Goal: Task Accomplishment & Management: Use online tool/utility

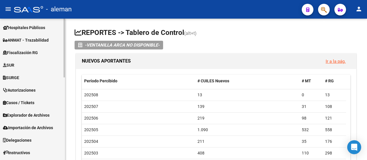
scroll to position [199, 0]
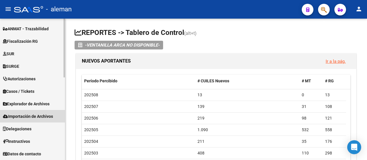
click at [36, 116] on span "Importación de Archivos" at bounding box center [28, 116] width 50 height 6
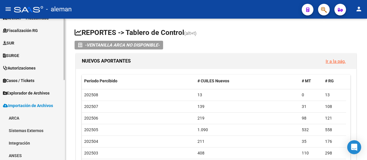
scroll to position [111, 0]
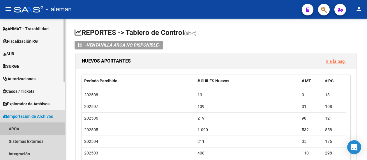
click at [13, 127] on link "ARCA" at bounding box center [32, 129] width 65 height 13
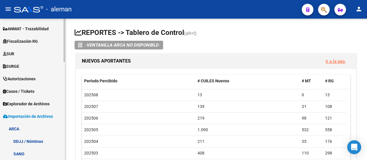
click at [22, 140] on link "DDJJ / Nóminas" at bounding box center [32, 141] width 65 height 13
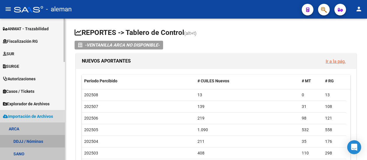
click at [22, 140] on link "DDJJ / Nóminas" at bounding box center [32, 141] width 65 height 13
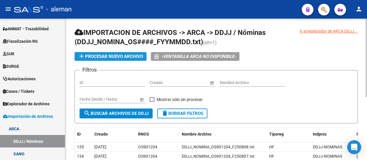
click at [138, 56] on span "add Procesar nuevo archivo" at bounding box center [110, 56] width 65 height 5
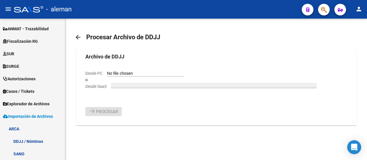
click at [136, 72] on input "Desde PC" at bounding box center [145, 74] width 77 height 6
type input "C:\fakepath\DDJJ_NOMINA_OS901204_F250811.txt"
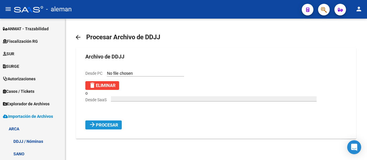
click at [115, 126] on span "Procesar" at bounding box center [107, 125] width 22 height 5
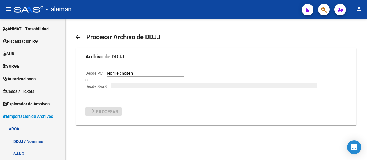
click at [135, 73] on input "Desde PC" at bounding box center [145, 74] width 77 height 6
type input "C:\fakepath\DDJJ_NOMINA_OS901204_F250812.txt"
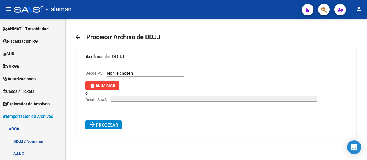
click at [112, 124] on span "Procesar" at bounding box center [107, 125] width 22 height 5
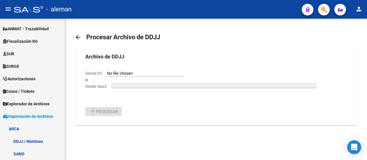
click at [143, 73] on input "Desde PC" at bounding box center [145, 74] width 77 height 6
type input "C:\fakepath\DDJJ_NOMINA_OS901204_F250813.txt"
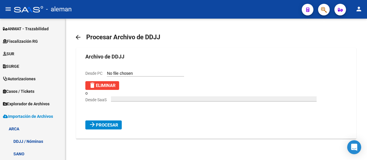
click at [108, 126] on span "Procesar" at bounding box center [107, 125] width 22 height 5
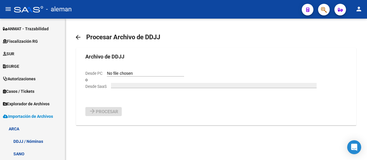
click at [157, 72] on input "Desde PC" at bounding box center [145, 74] width 77 height 6
type input "C:\fakepath\DDJJ_NOMINA_OS901204_F250814.txt"
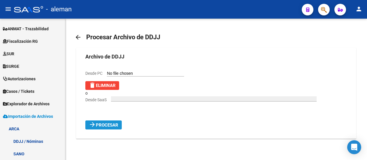
click at [110, 126] on span "Procesar" at bounding box center [107, 125] width 22 height 5
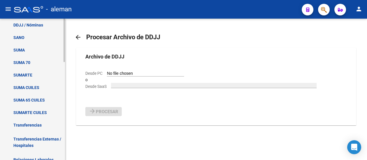
scroll to position [257, 0]
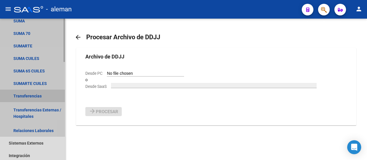
click at [32, 95] on link "Transferencias" at bounding box center [32, 96] width 65 height 13
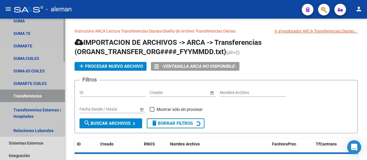
click at [32, 95] on link "Transferencias" at bounding box center [32, 96] width 65 height 13
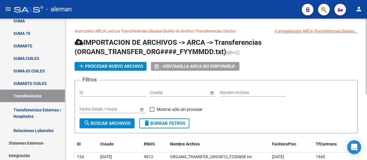
scroll to position [29, 0]
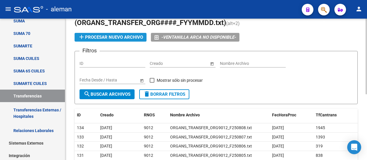
click at [107, 37] on span "add Procesar nuevo archivo" at bounding box center [110, 37] width 65 height 5
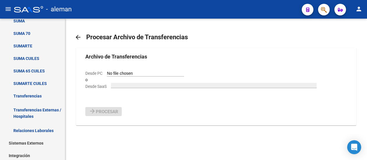
click at [131, 73] on input "Desde PC" at bounding box center [145, 74] width 77 height 6
type input "C:\fakepath\ORGANS_TRANSFER_ORG9012_F250811.txt"
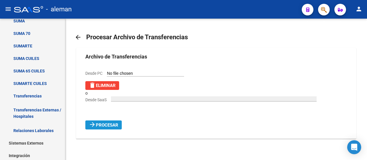
click at [110, 127] on span "Procesar" at bounding box center [107, 125] width 22 height 5
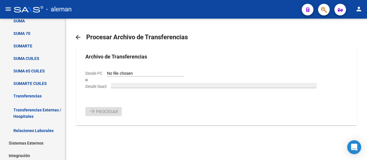
click at [138, 72] on input "Desde PC" at bounding box center [145, 74] width 77 height 6
type input "C:\fakepath\ORGANS_TRANSFER_ORG9012_F250812.txt"
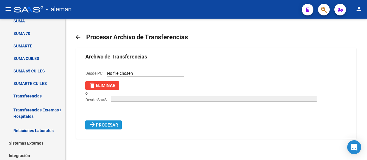
click at [114, 126] on span "Procesar" at bounding box center [107, 125] width 22 height 5
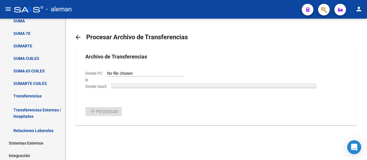
click at [156, 74] on input "Desde PC" at bounding box center [145, 74] width 77 height 6
type input "C:\fakepath\ORGANS_TRANSFER_ORG9012_F250813.txt"
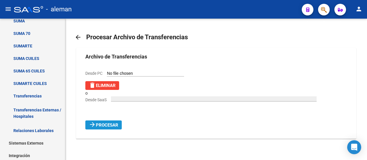
click at [110, 124] on span "Procesar" at bounding box center [107, 125] width 22 height 5
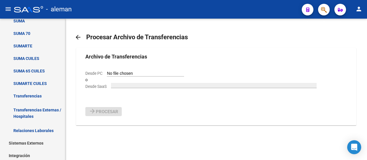
click at [152, 73] on input "Desde PC" at bounding box center [145, 74] width 77 height 6
type input "C:\fakepath\ORGANS_TRANSFER_ORG9012_F250814.txt"
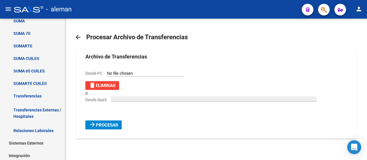
click at [115, 125] on span "Procesar" at bounding box center [107, 125] width 22 height 5
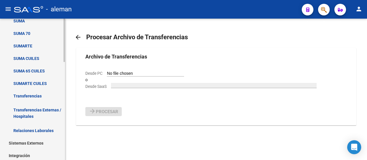
click at [27, 131] on link "Relaciones Laborales" at bounding box center [32, 130] width 65 height 13
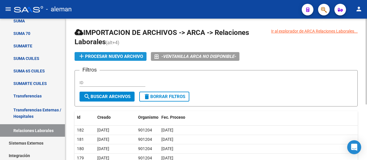
click at [120, 59] on span "add Procesar nuevo archivo" at bounding box center [110, 56] width 65 height 5
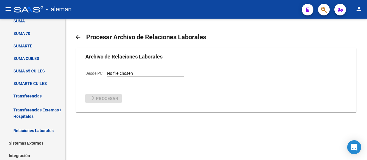
click at [128, 74] on input "Desde PC" at bounding box center [145, 74] width 77 height 6
type input "C:\fakepath\Relaciones_Laborales_[DATE].txt"
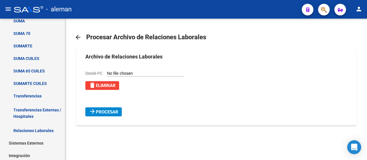
click at [112, 113] on span "Procesar" at bounding box center [107, 112] width 22 height 5
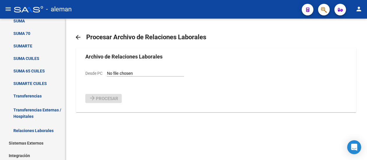
click at [145, 74] on input "Desde PC" at bounding box center [145, 74] width 77 height 6
type input "C:\fakepath\Relaciones_Laborales_[DATE].txt"
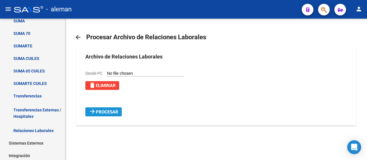
click at [112, 110] on span "Procesar" at bounding box center [107, 112] width 22 height 5
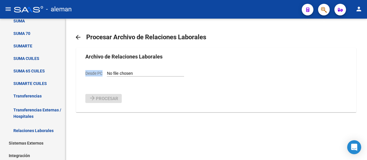
click at [147, 70] on div "Desde PC" at bounding box center [134, 73] width 99 height 6
click at [148, 73] on input "Desde PC" at bounding box center [145, 74] width 77 height 6
type input "C:\fakepath\Relaciones_Laborales_[DATE].txt"
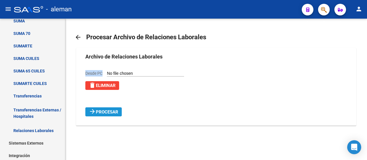
click at [110, 109] on button "arrow_forward Procesar" at bounding box center [103, 112] width 36 height 9
